Goal: Information Seeking & Learning: Learn about a topic

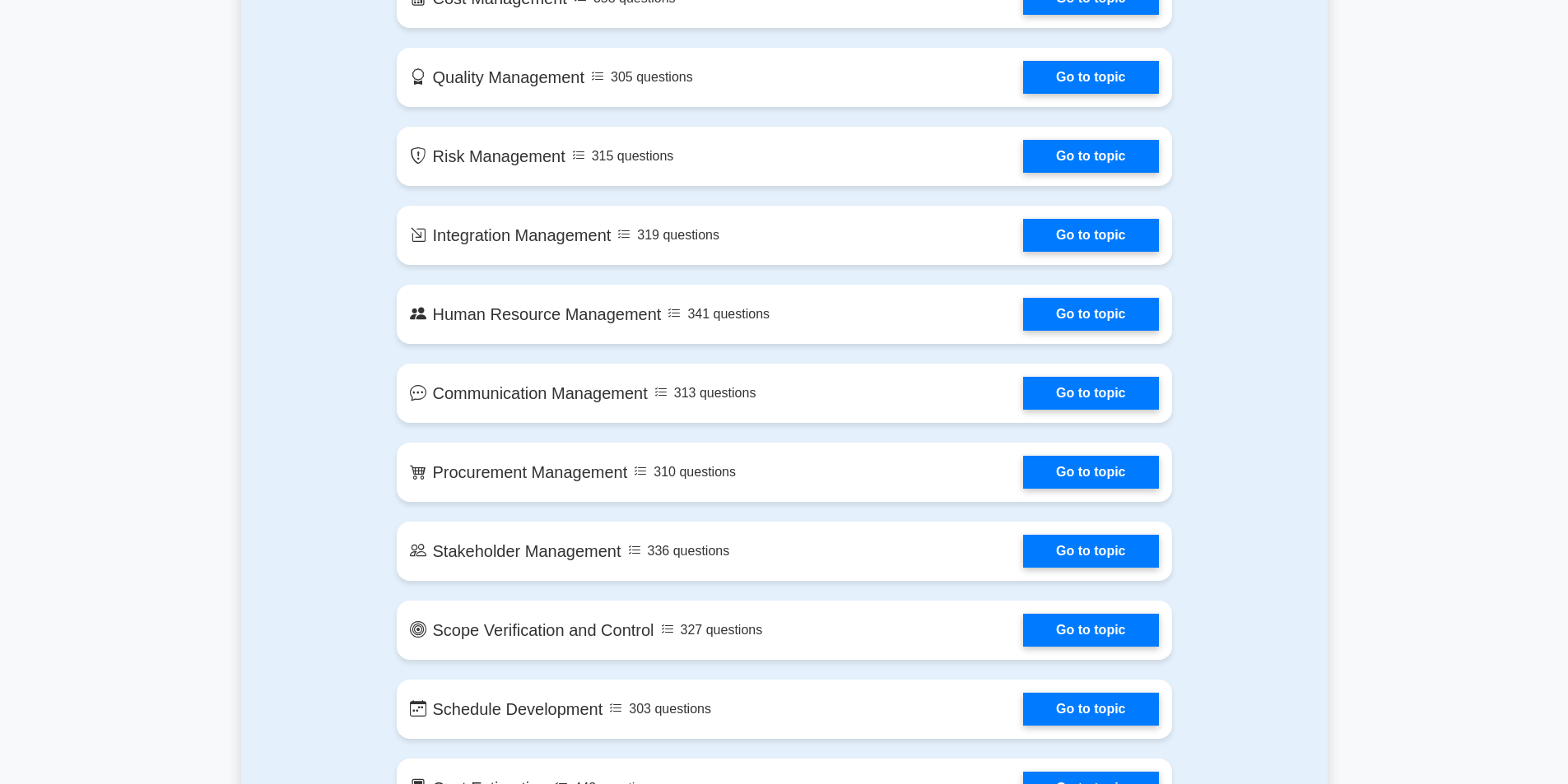
scroll to position [1166, 0]
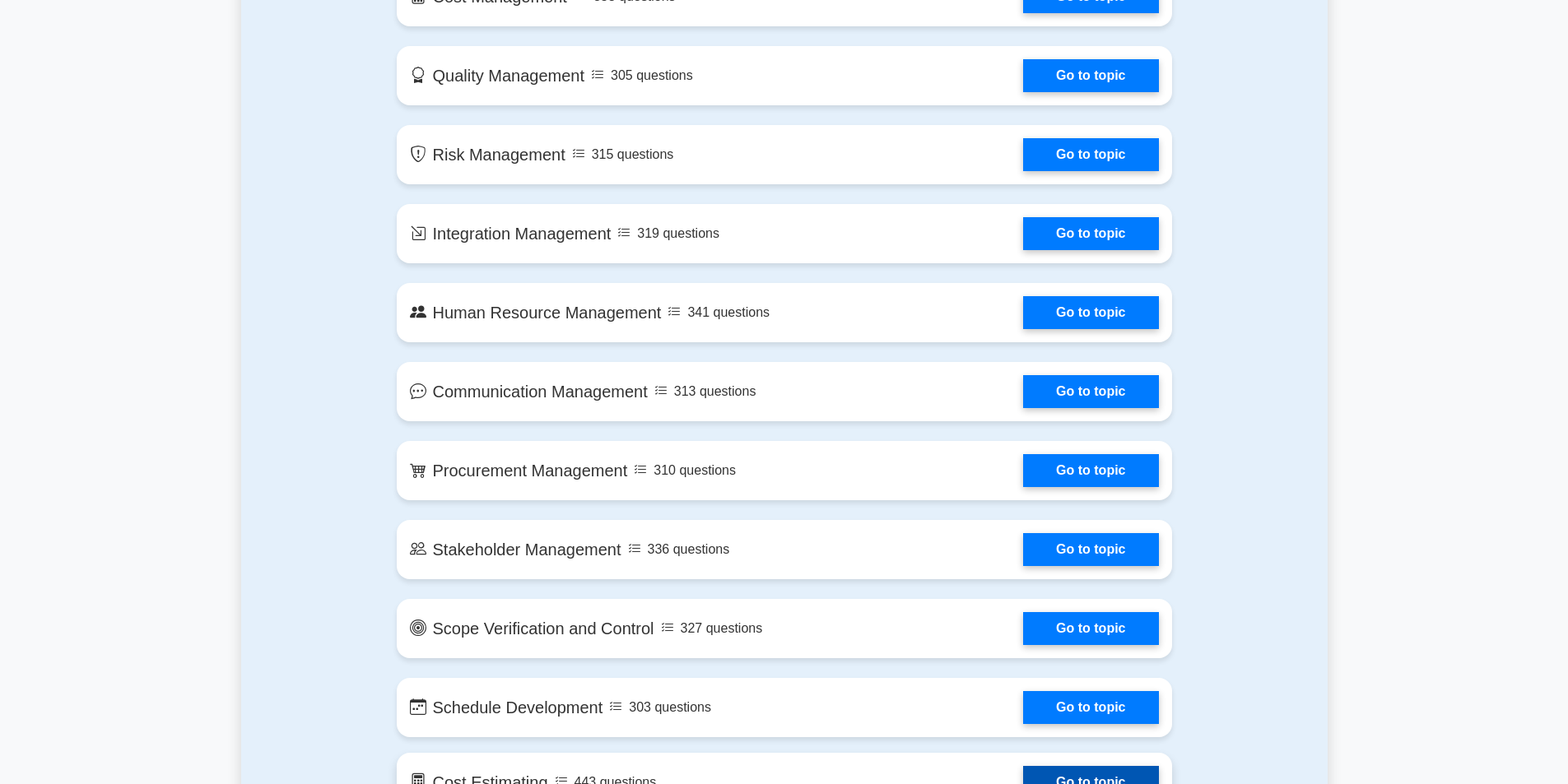
click at [1037, 767] on link "Go to topic" at bounding box center [1091, 783] width 135 height 33
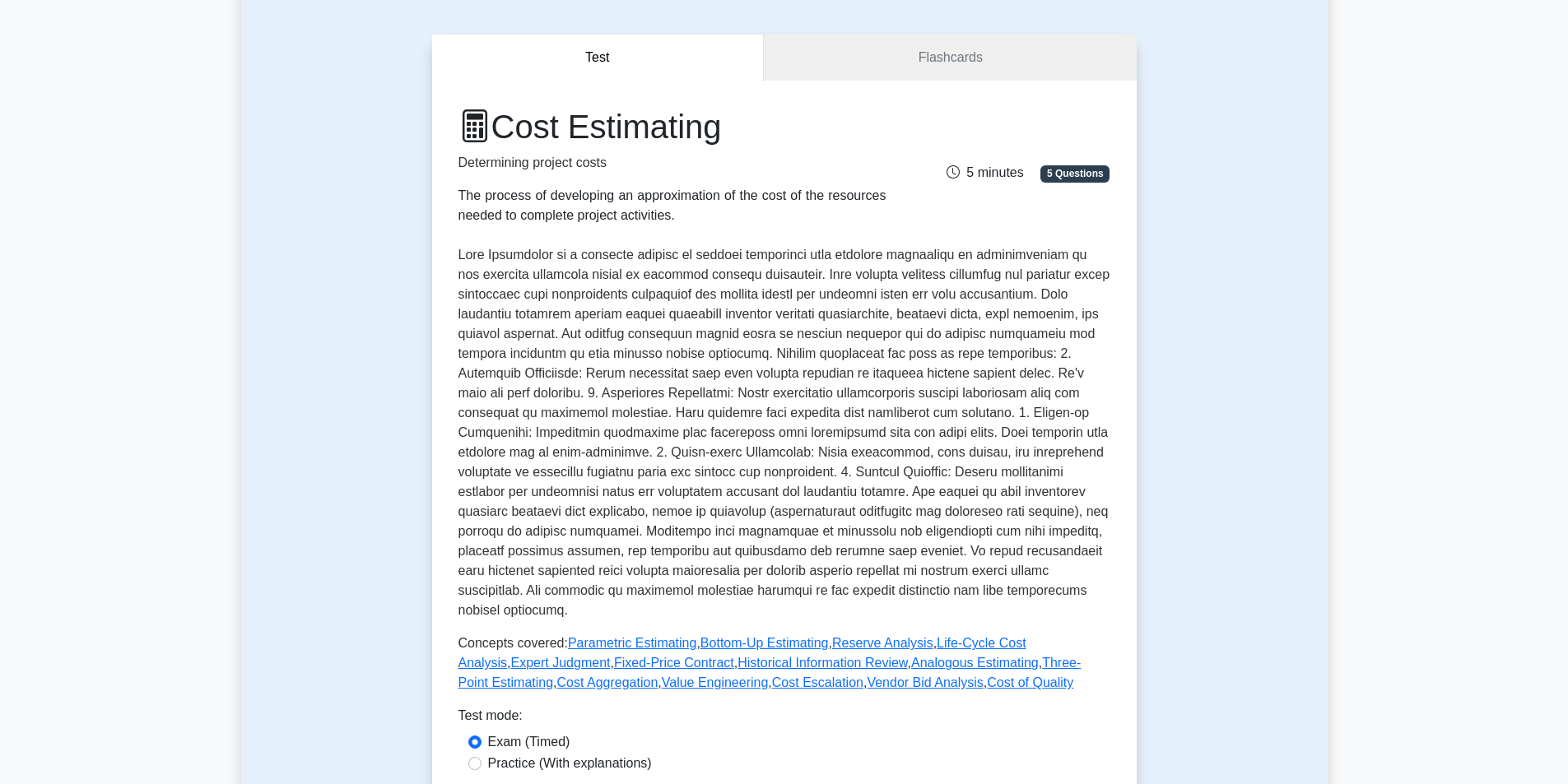
scroll to position [205, 0]
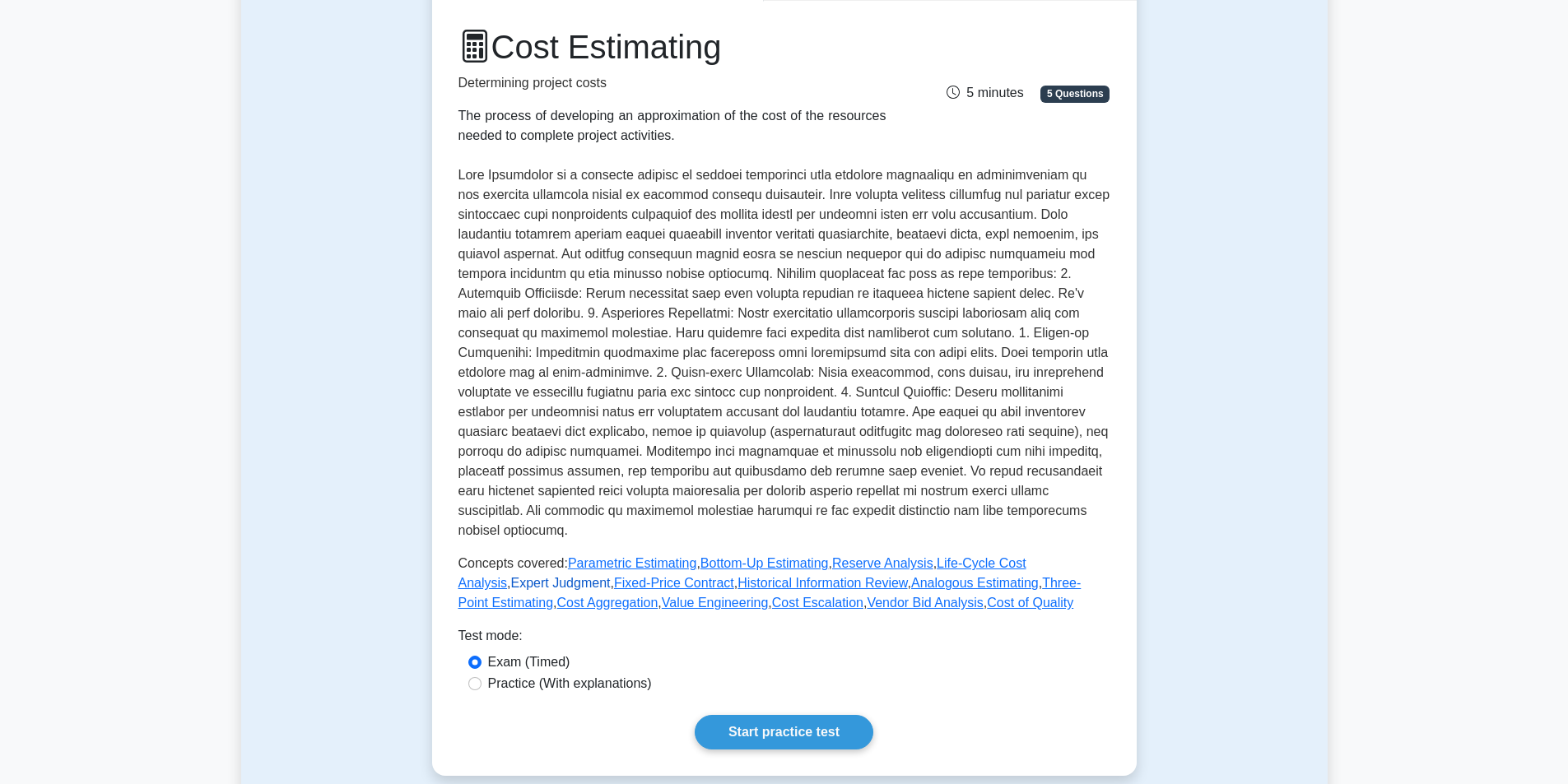
click at [511, 576] on link "Expert Judgment" at bounding box center [561, 583] width 100 height 14
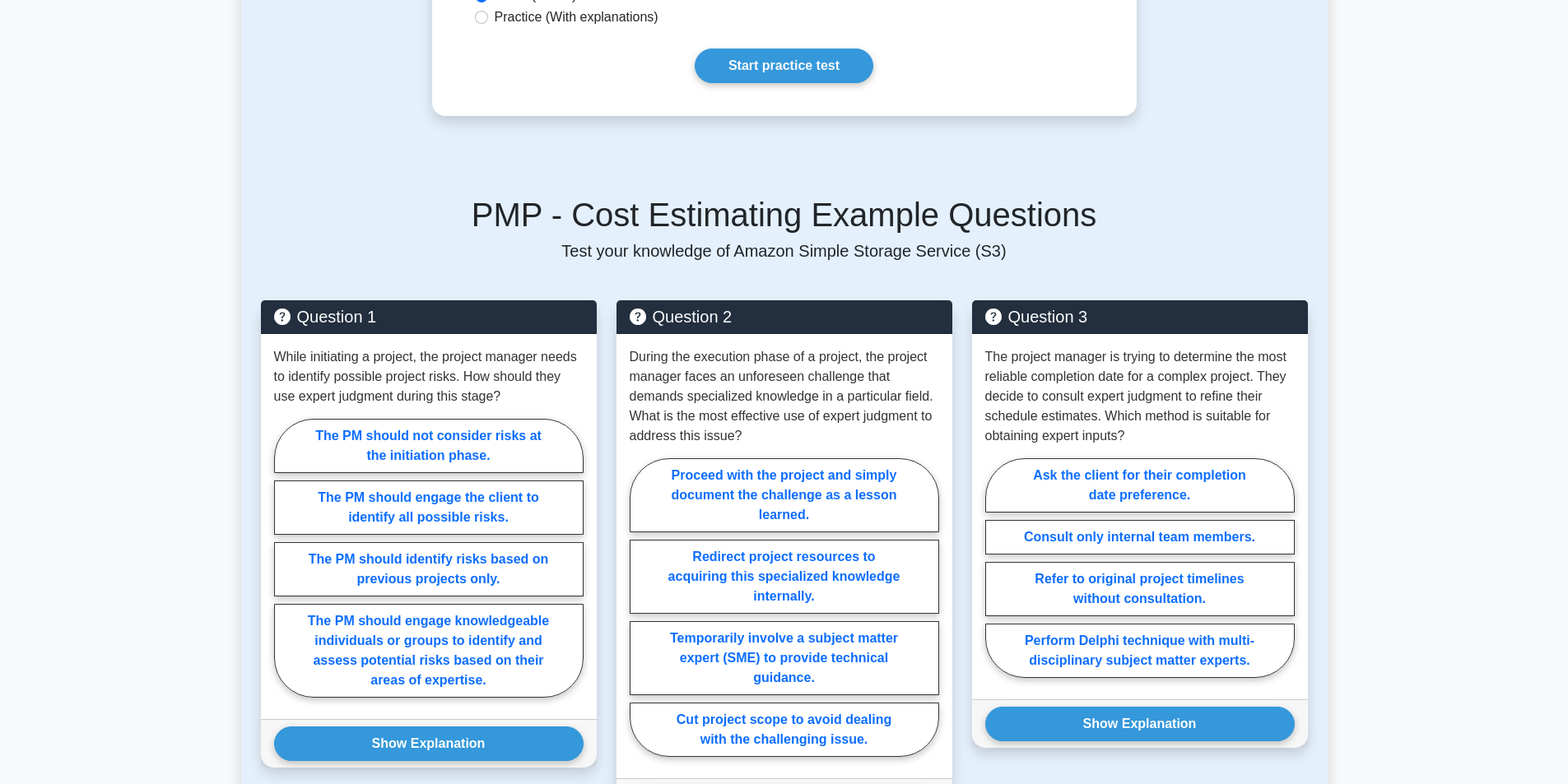
scroll to position [1064, 0]
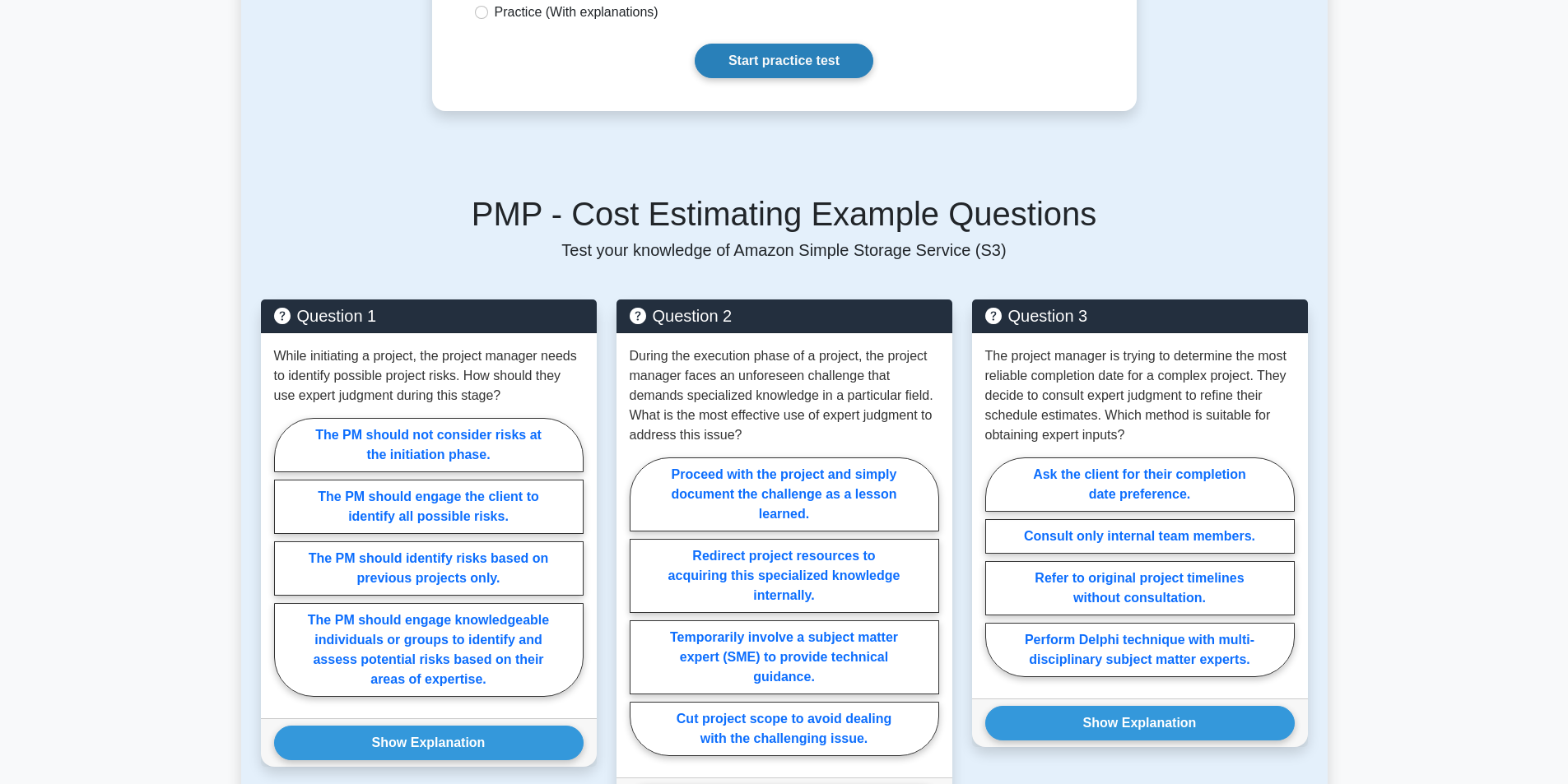
click at [713, 52] on link "Start practice test" at bounding box center [784, 61] width 178 height 35
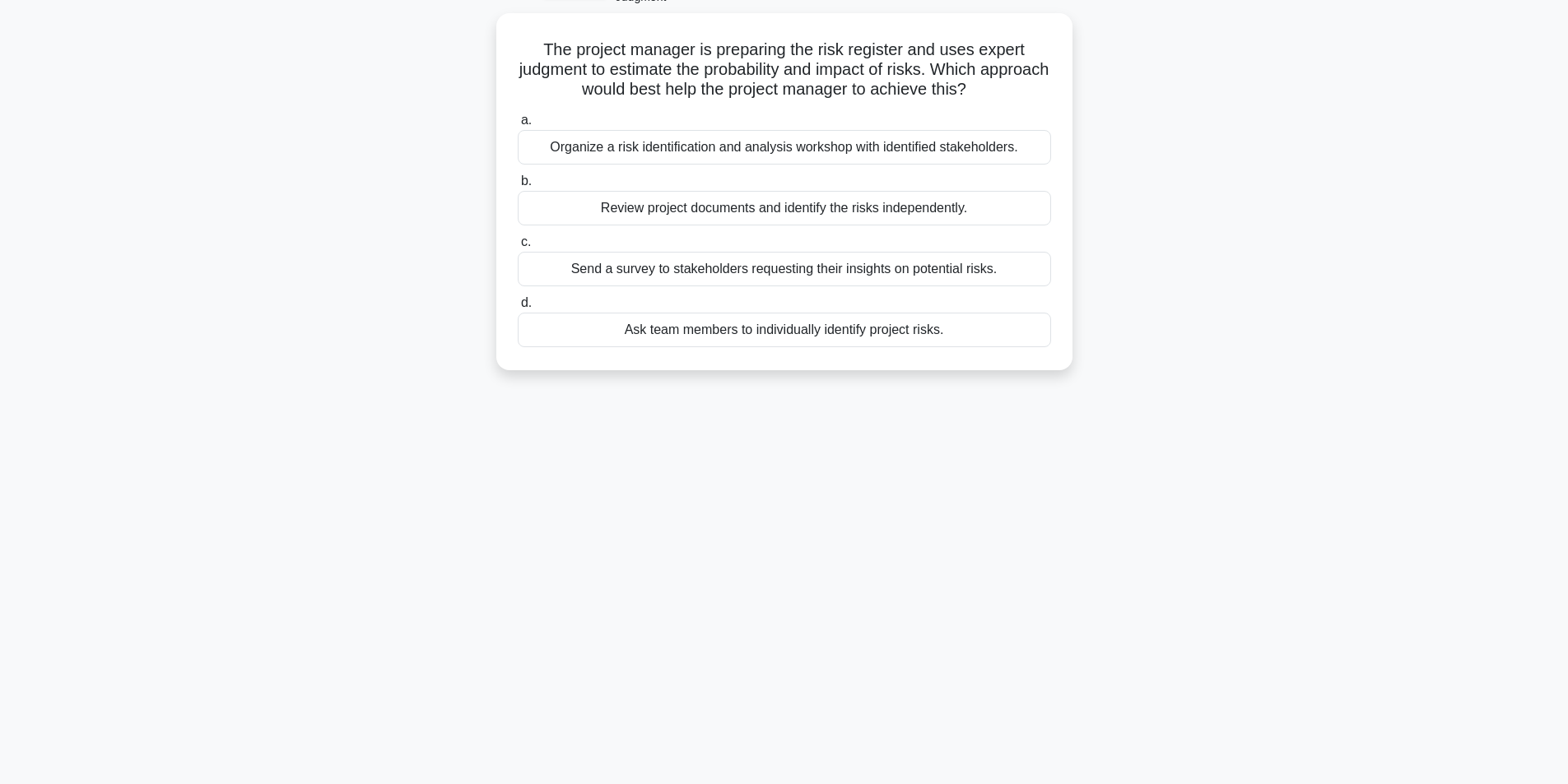
scroll to position [105, 0]
